Goal: Transaction & Acquisition: Purchase product/service

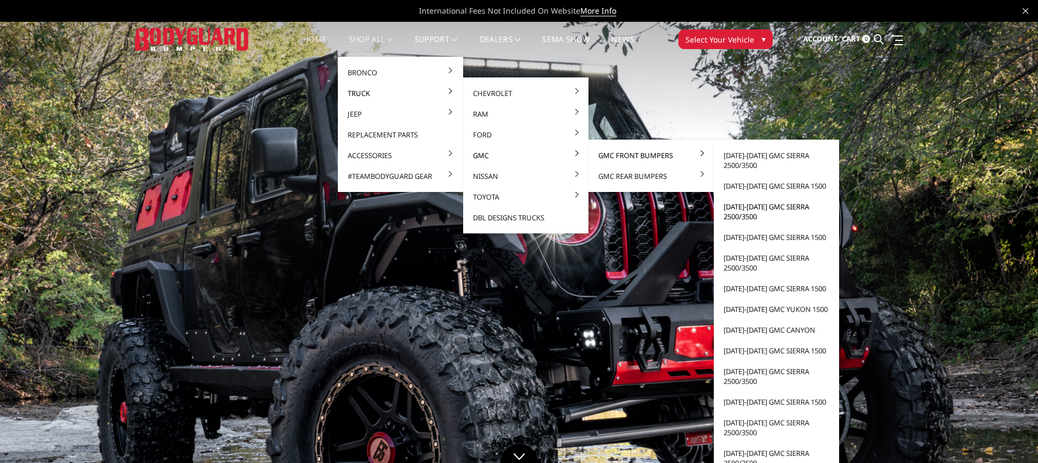
click at [750, 205] on link "[DATE]-[DATE] GMC Sierra 2500/3500" at bounding box center [776, 211] width 117 height 31
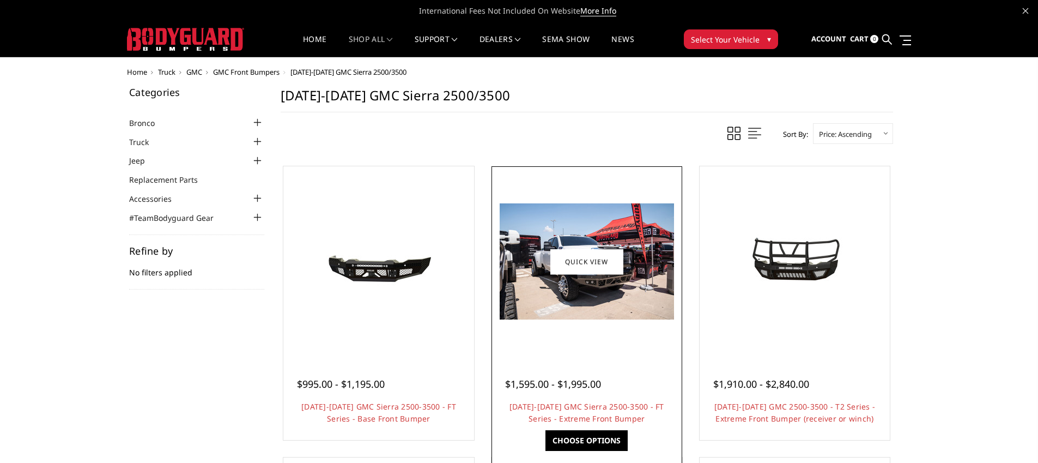
click at [573, 355] on div "$1,595.00 - $1,995.00 2020-2023 GMC Sierra 2500-3500 - FT Series - Extreme Fron…" at bounding box center [586, 395] width 185 height 83
click at [569, 384] on span "$1,595.00 - $1,995.00" at bounding box center [553, 383] width 96 height 13
click at [575, 405] on link "[DATE]-[DATE] GMC Sierra 2500-3500 - FT Series - Extreme Front Bumper" at bounding box center [586, 412] width 155 height 22
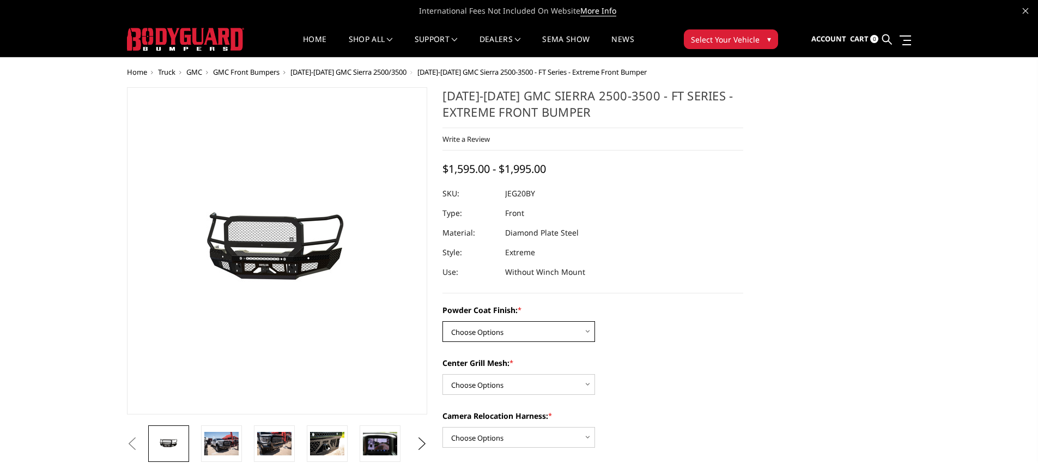
click at [521, 333] on select "Choose Options Bare Metal Gloss Black Powder Coat Textured Black Powder Coat" at bounding box center [518, 331] width 153 height 21
click at [220, 437] on img at bounding box center [221, 442] width 34 height 23
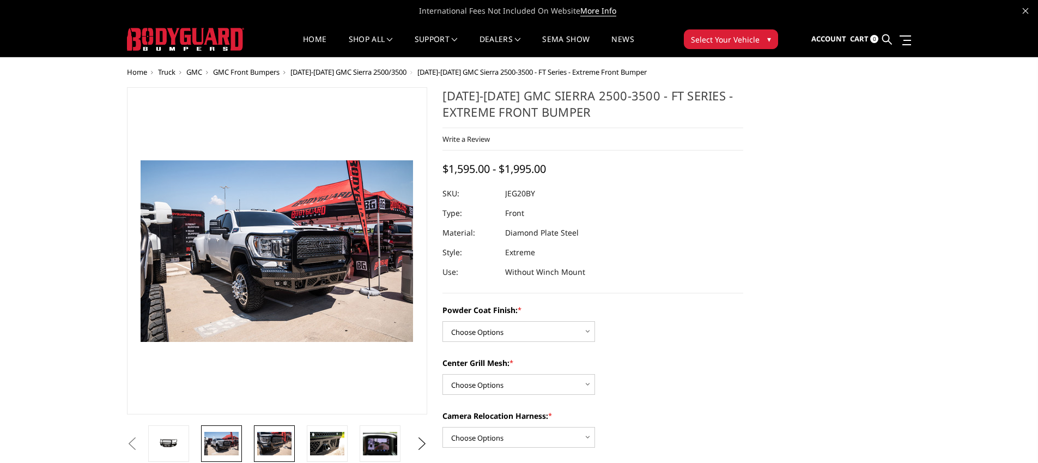
click at [269, 442] on img at bounding box center [274, 442] width 34 height 23
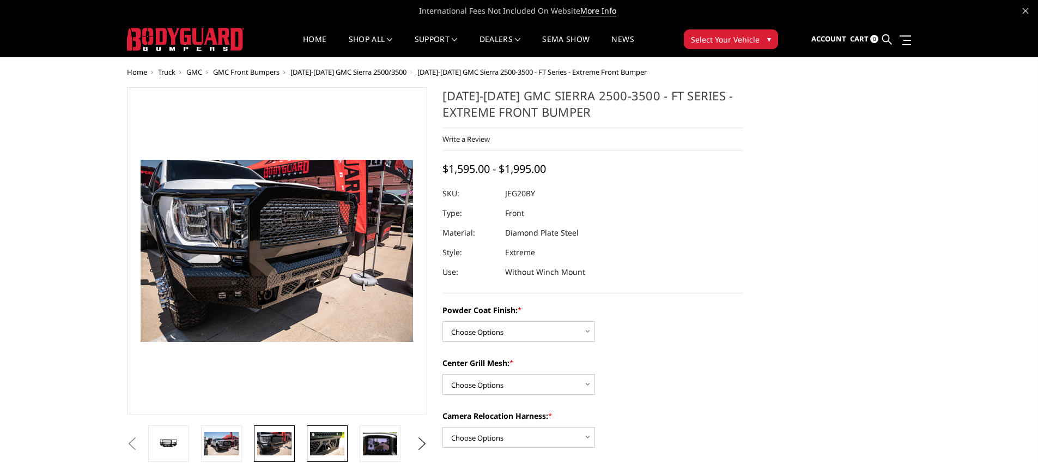
click at [332, 446] on img at bounding box center [327, 442] width 34 height 23
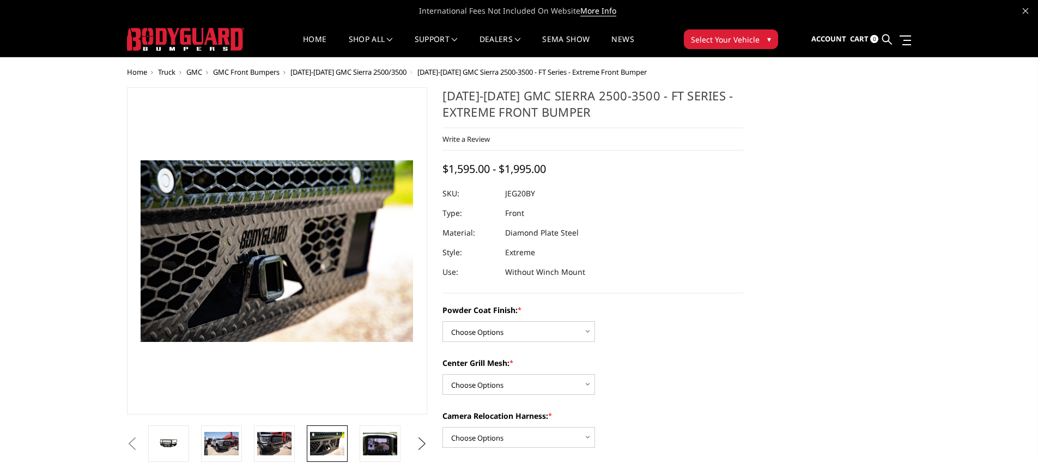
click at [418, 443] on button "Next" at bounding box center [422, 443] width 16 height 16
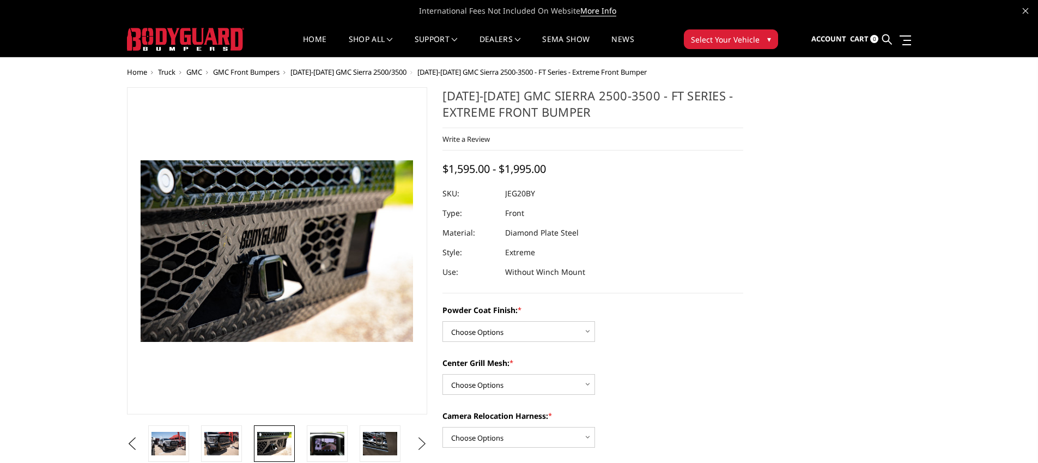
click at [418, 443] on button "Next" at bounding box center [422, 443] width 16 height 16
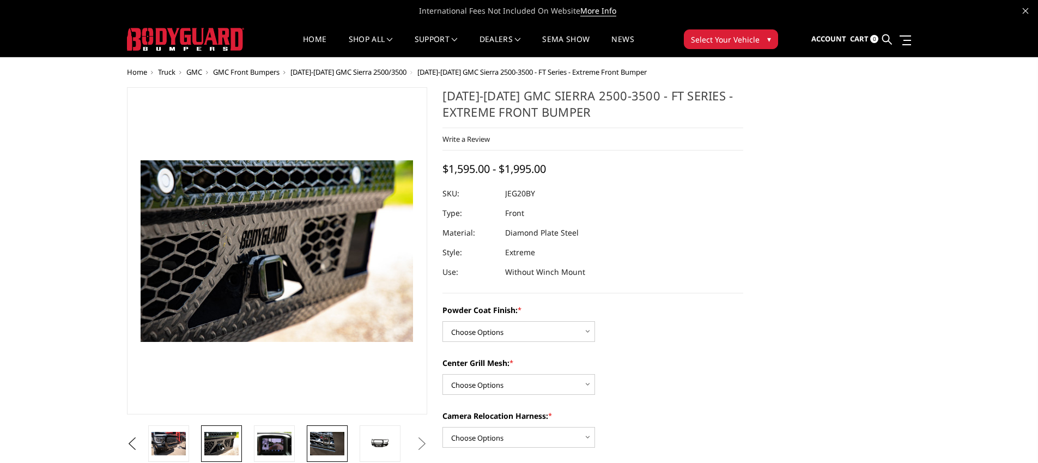
click at [341, 442] on img at bounding box center [327, 442] width 34 height 23
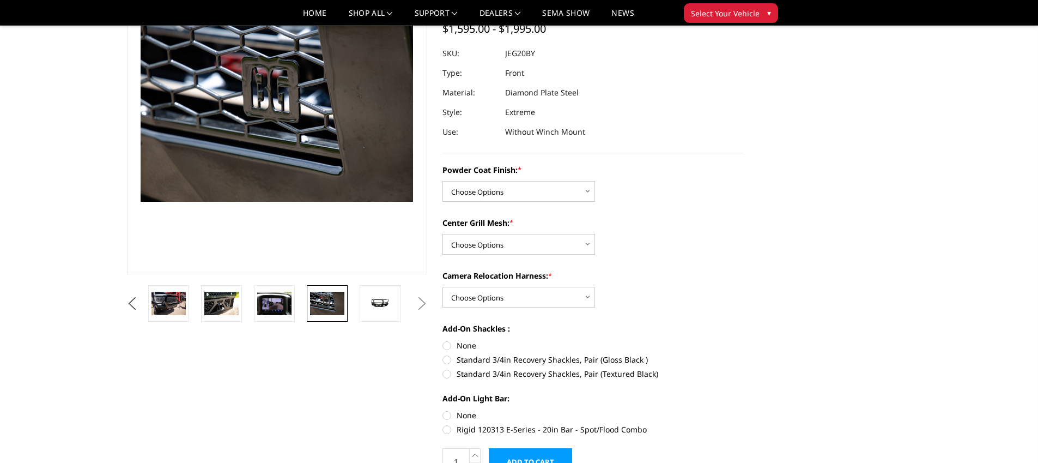
scroll to position [109, 0]
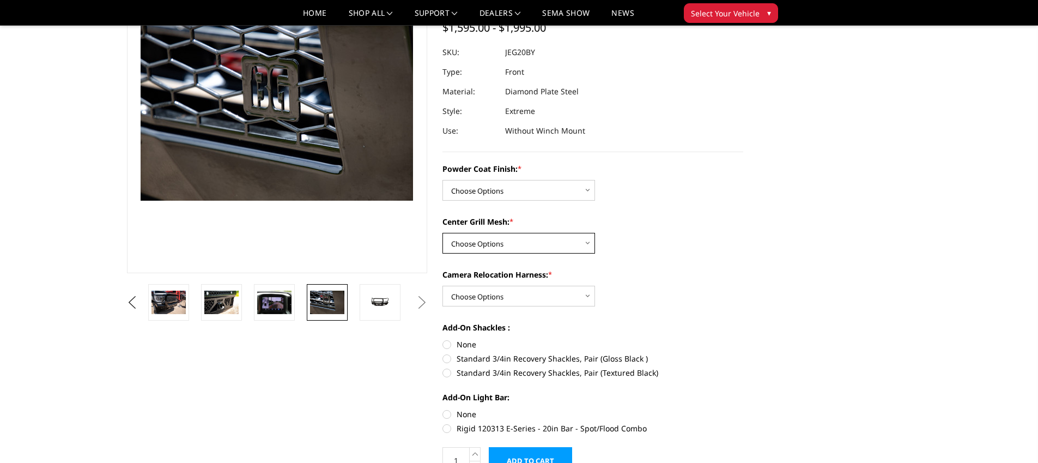
click at [556, 242] on select "Choose Options WITH Expanded Metal in Center Grill WITHOUT Expanded Metal in Ce…" at bounding box center [518, 243] width 153 height 21
click at [672, 255] on div "Powder Coat Finish: * Choose Options Bare Metal Gloss Black Powder Coat Texture…" at bounding box center [592, 297] width 301 height 269
click at [557, 203] on div "Powder Coat Finish: * Choose Options Bare Metal Gloss Black Powder Coat Texture…" at bounding box center [592, 297] width 301 height 269
click at [547, 191] on select "Choose Options Bare Metal Gloss Black Powder Coat Textured Black Powder Coat" at bounding box center [518, 190] width 153 height 21
select select "3257"
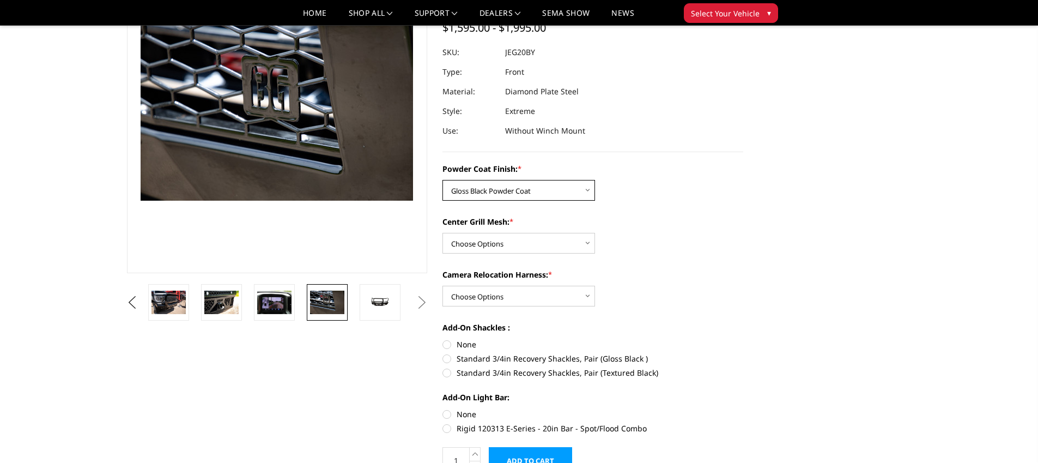
click at [442, 180] on select "Choose Options Bare Metal Gloss Black Powder Coat Textured Black Powder Coat" at bounding box center [518, 190] width 153 height 21
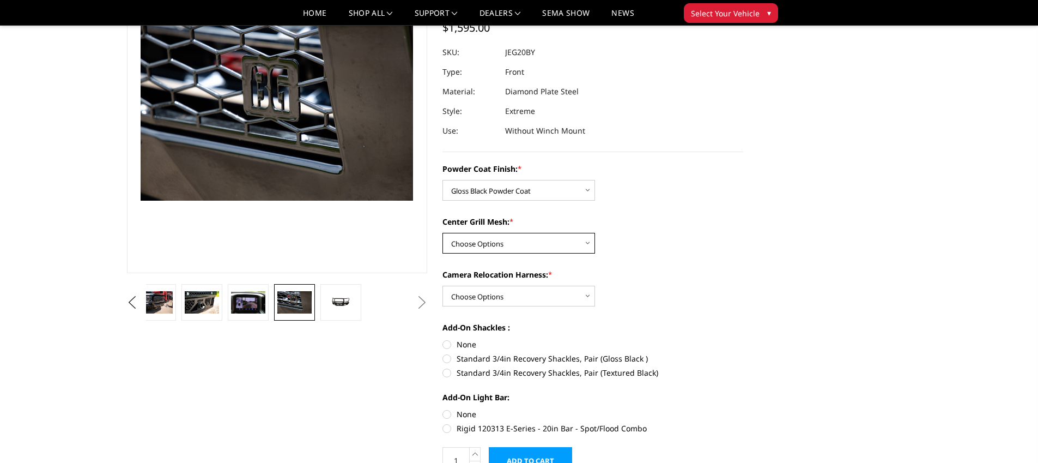
click at [552, 240] on select "Choose Options WITH Expanded Metal in Center Grill WITHOUT Expanded Metal in Ce…" at bounding box center [518, 243] width 153 height 21
select select "3259"
click at [442, 233] on select "Choose Options WITH Expanded Metal in Center Grill WITHOUT Expanded Metal in Ce…" at bounding box center [518, 243] width 153 height 21
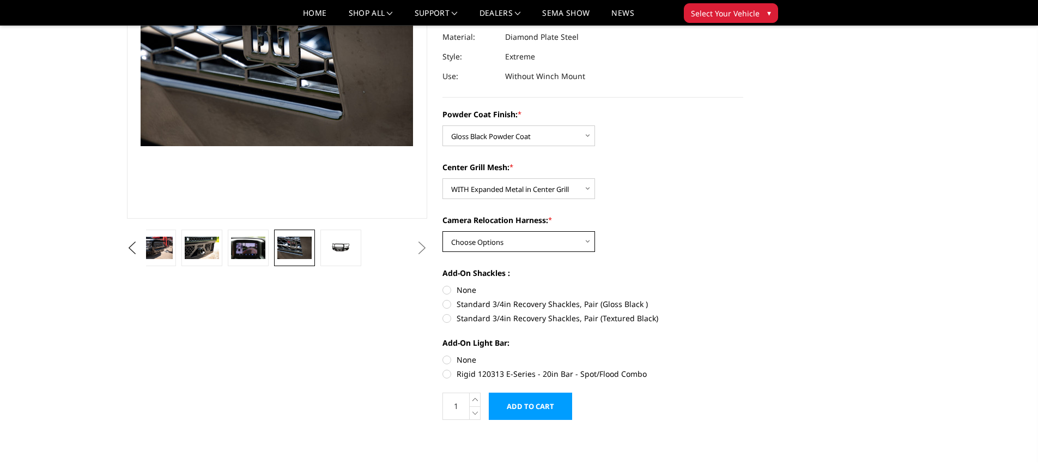
click at [558, 243] on select "Choose Options WITH Camera Relocation Harness WITHOUT Camera Relocation Harness" at bounding box center [518, 241] width 153 height 21
select select "3261"
click at [442, 231] on select "Choose Options WITH Camera Relocation Harness WITHOUT Camera Relocation Harness" at bounding box center [518, 241] width 153 height 21
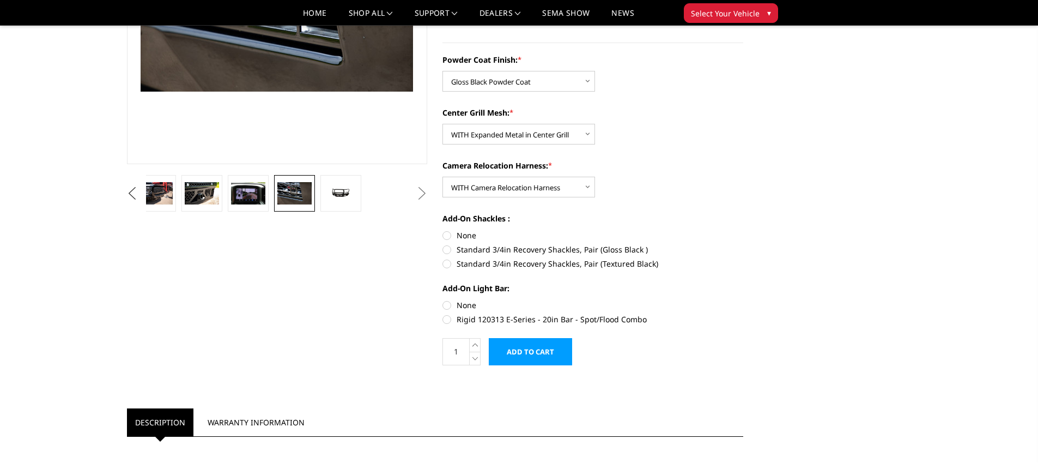
click at [141, 190] on button "Previous" at bounding box center [132, 193] width 16 height 16
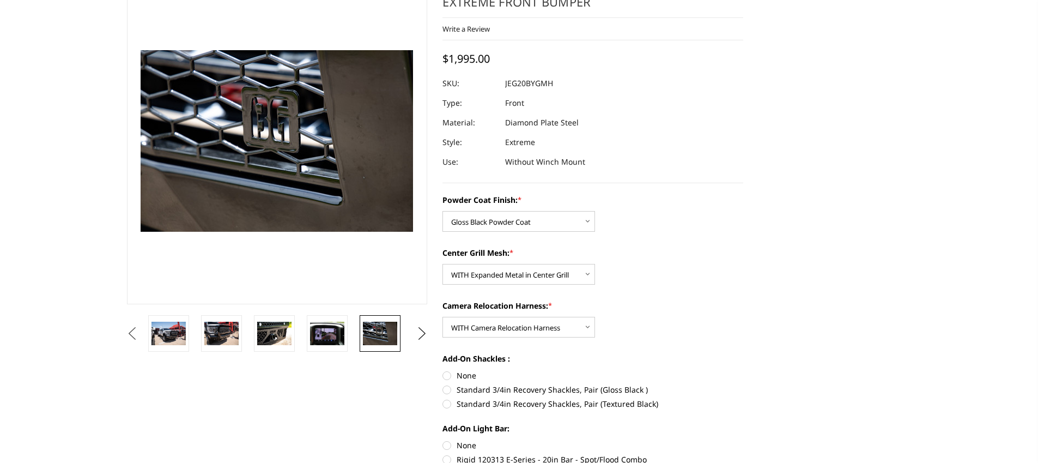
scroll to position [0, 0]
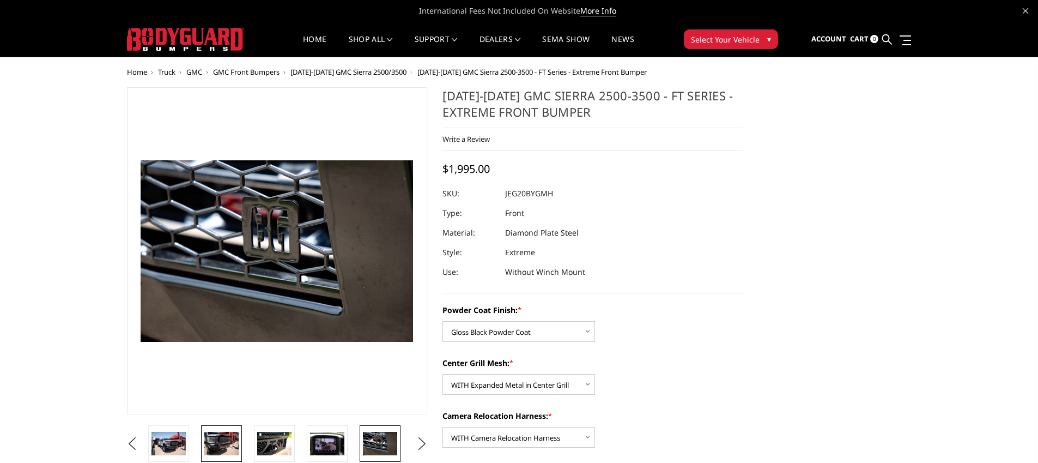
click at [210, 442] on img at bounding box center [221, 442] width 34 height 23
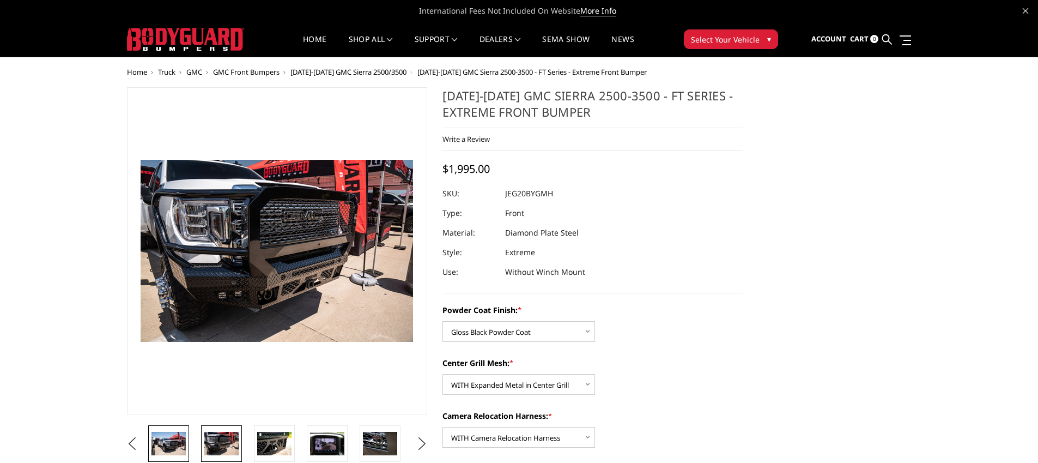
click at [167, 456] on link at bounding box center [168, 443] width 41 height 37
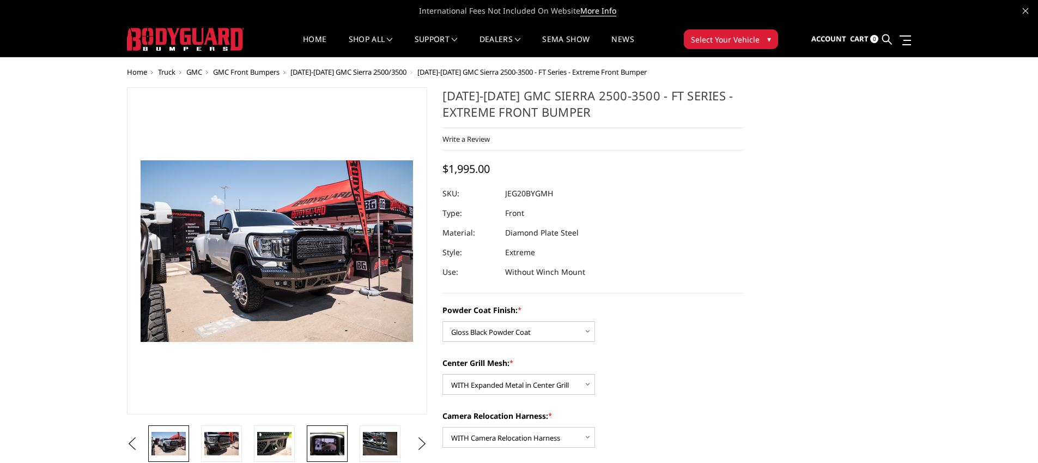
click at [339, 443] on img at bounding box center [327, 442] width 34 height 23
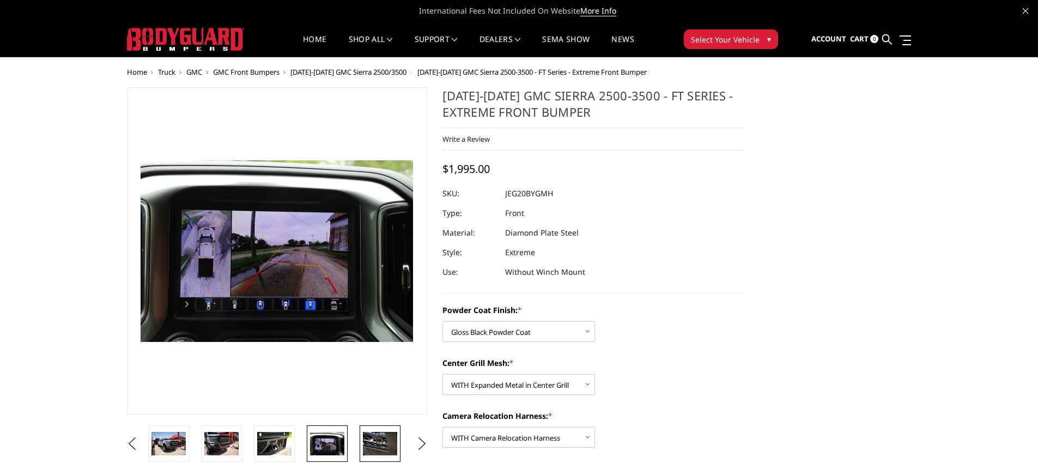
click at [386, 443] on img at bounding box center [380, 442] width 34 height 23
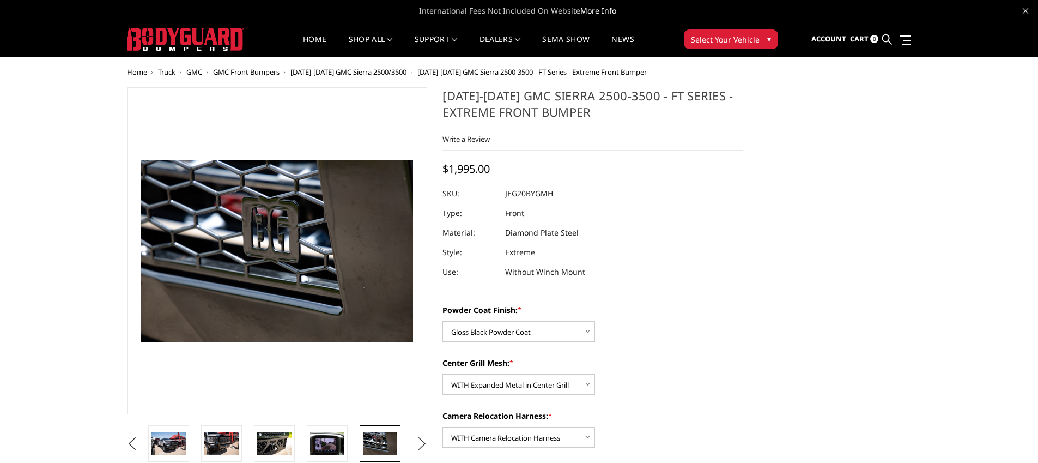
click at [418, 444] on button "Next" at bounding box center [422, 443] width 16 height 16
click at [374, 444] on img at bounding box center [380, 443] width 34 height 16
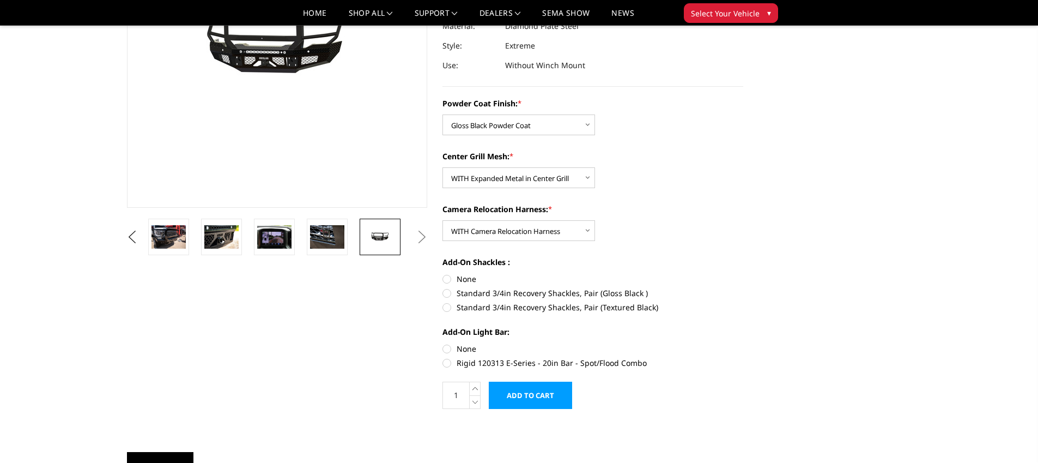
scroll to position [272, 0]
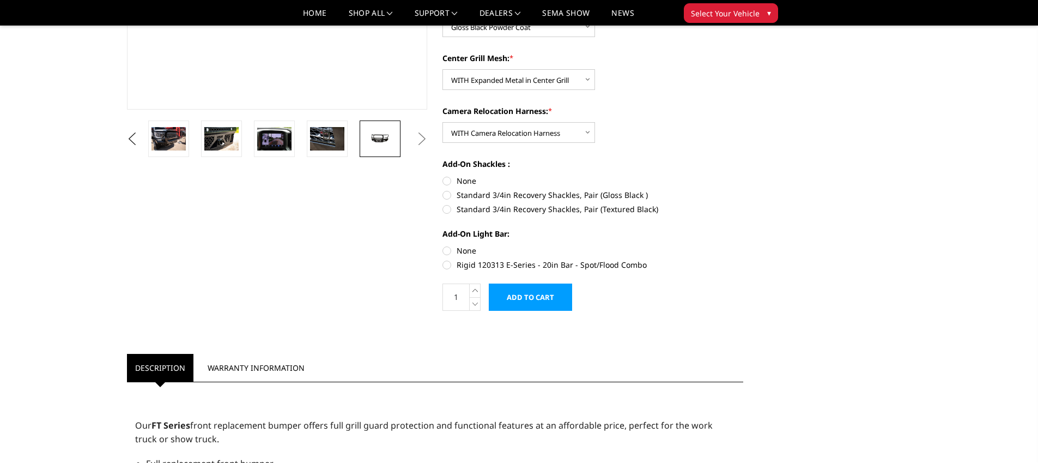
click at [463, 194] on label "Standard 3/4in Recovery Shackles, Pair (Gloss Black )" at bounding box center [592, 194] width 301 height 11
click at [743, 175] on input "Standard 3/4in Recovery Shackles, Pair (Gloss Black )" at bounding box center [743, 175] width 1 height 1
radio input "true"
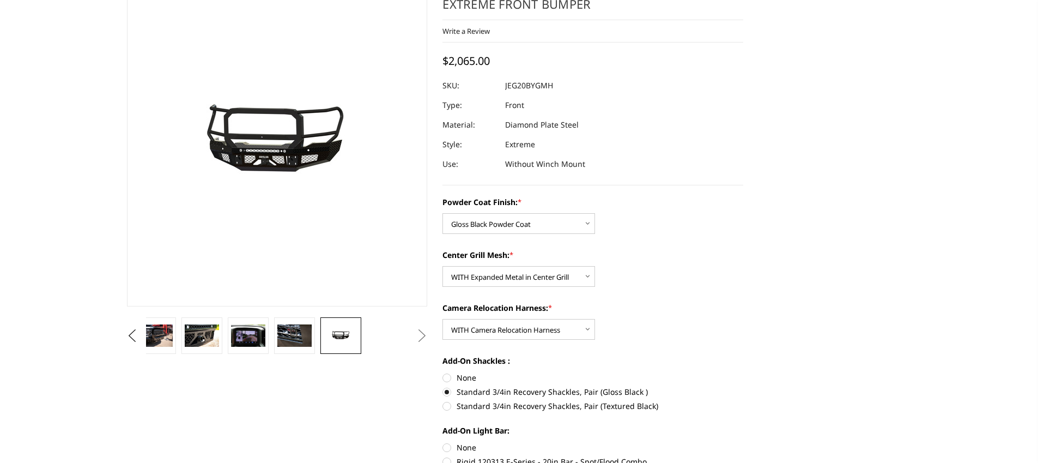
scroll to position [109, 0]
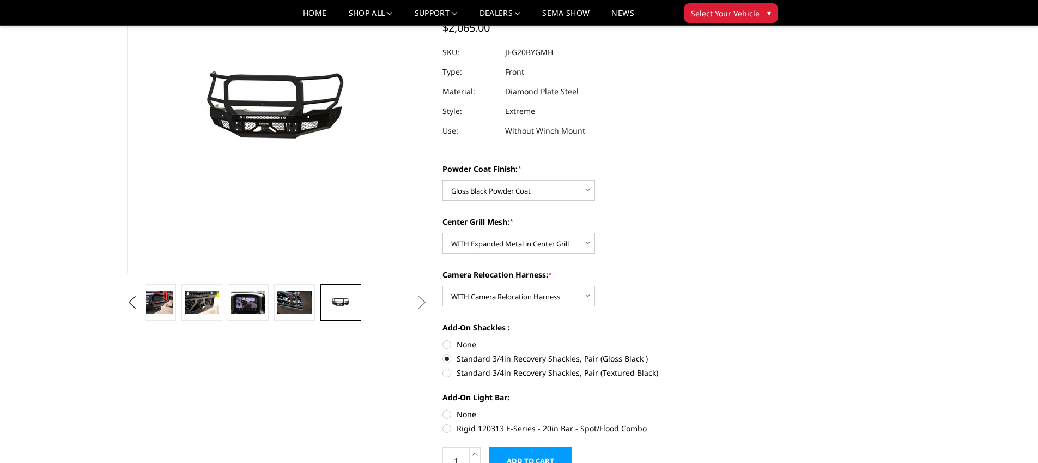
click at [442, 344] on label "None" at bounding box center [592, 343] width 301 height 11
click at [442, 339] on input "None" at bounding box center [442, 338] width 1 height 1
radio input "true"
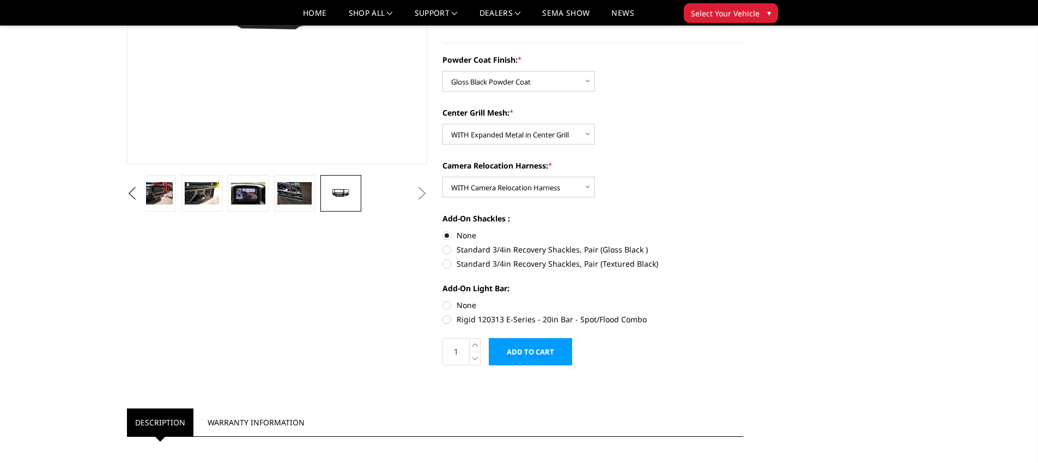
click at [465, 305] on label "None" at bounding box center [592, 304] width 301 height 11
click at [443, 300] on input "None" at bounding box center [442, 299] width 1 height 1
radio input "true"
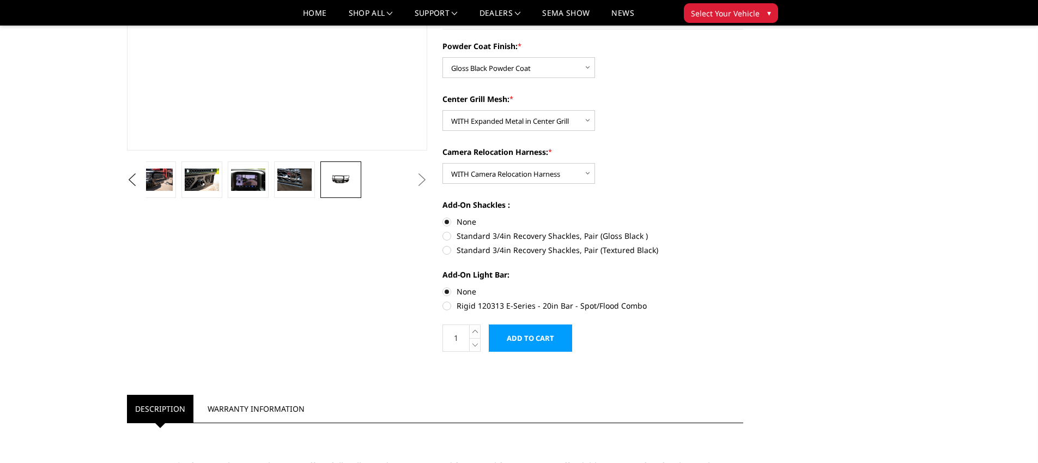
scroll to position [0, 0]
